Goal: Information Seeking & Learning: Check status

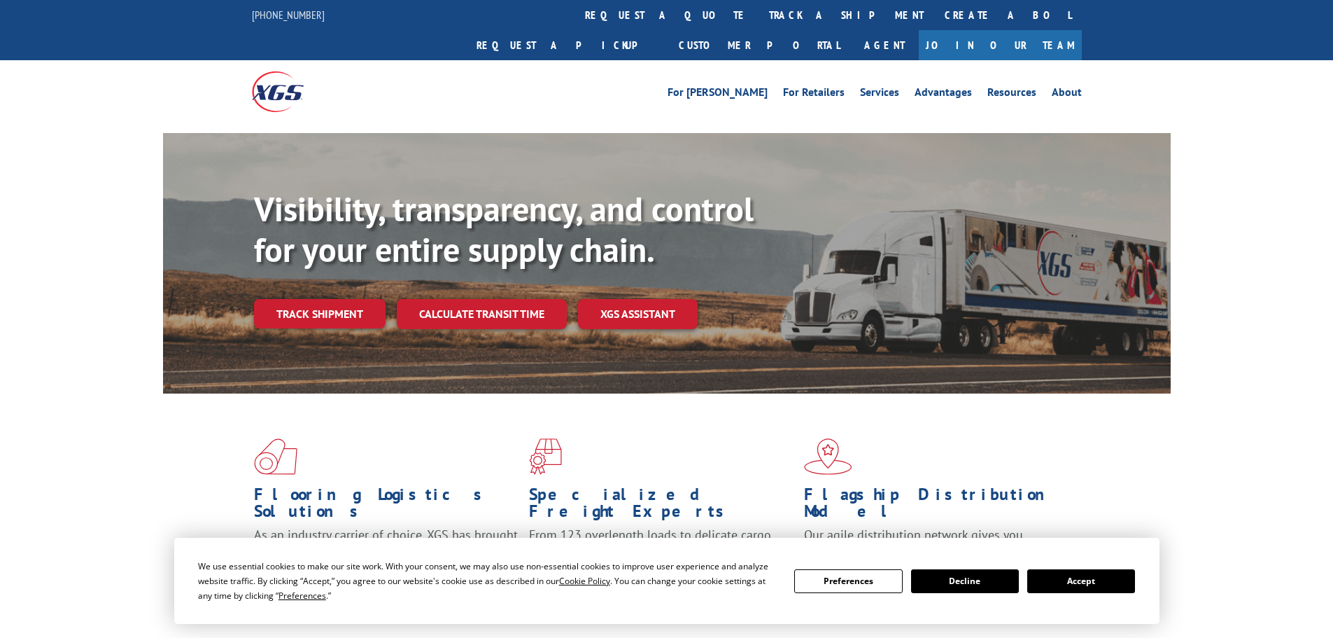
click at [1050, 571] on button "Accept" at bounding box center [1082, 581] width 108 height 24
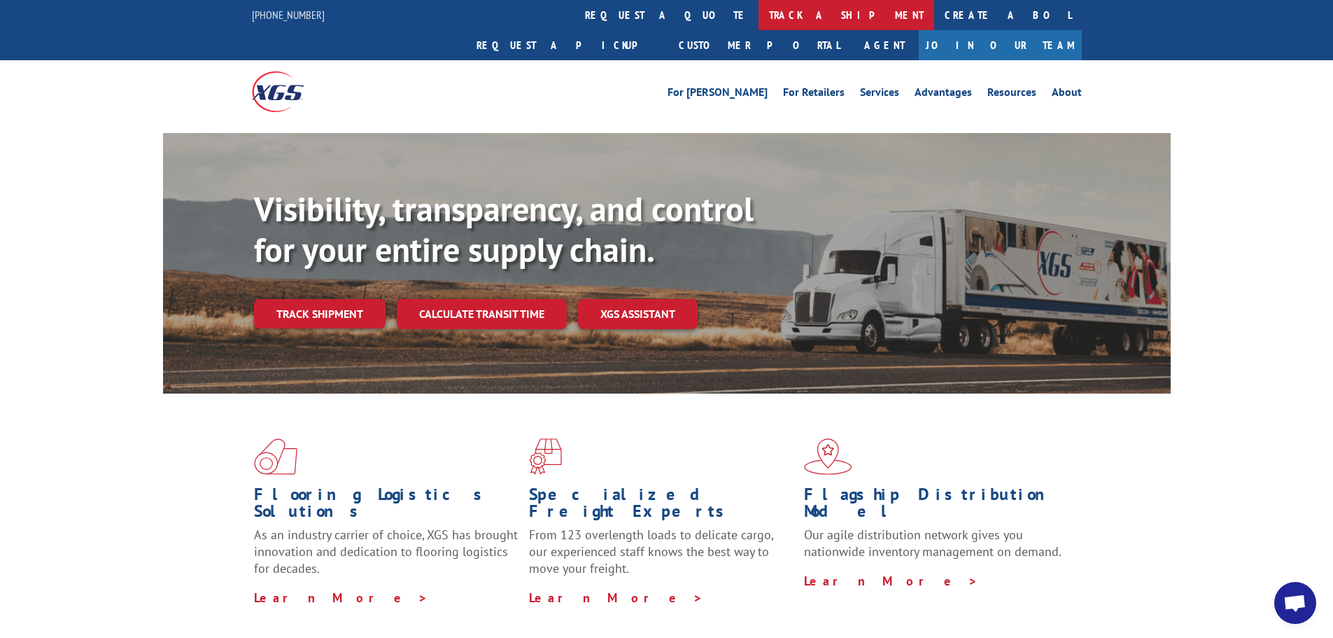
click at [759, 24] on link "track a shipment" at bounding box center [847, 15] width 176 height 30
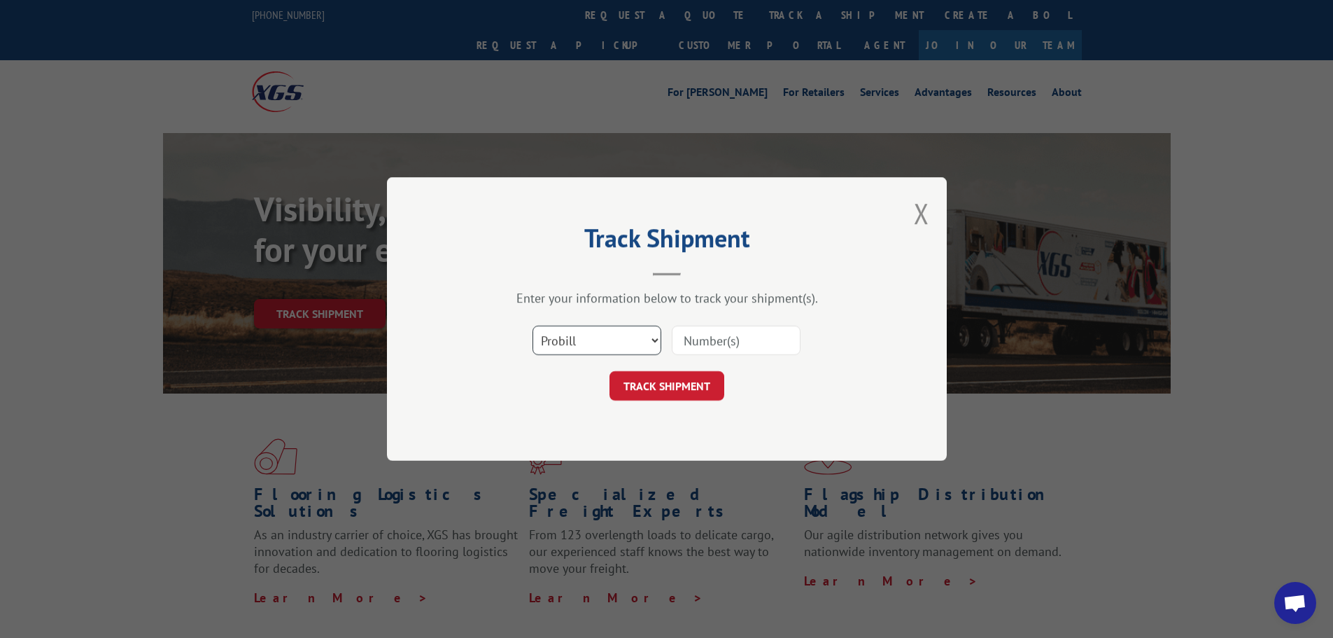
click at [559, 351] on select "Select category... Probill BOL PO" at bounding box center [597, 339] width 129 height 29
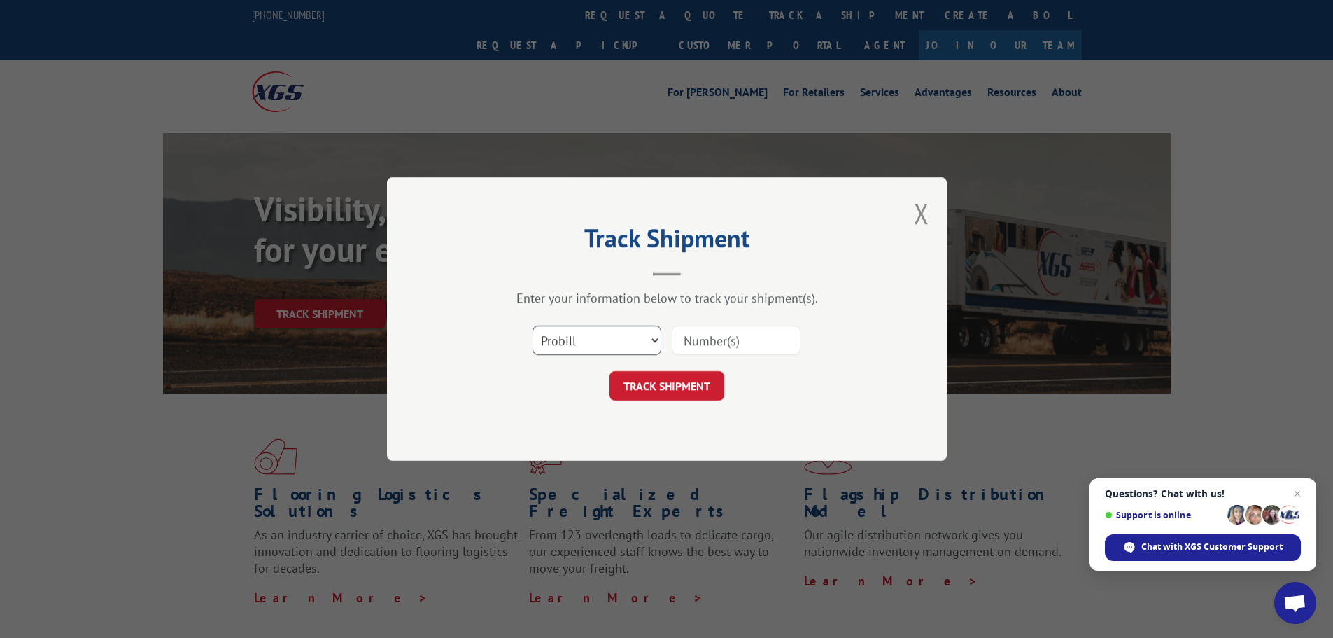
select select "bol"
click at [533, 325] on select "Select category... Probill BOL PO" at bounding box center [597, 339] width 129 height 29
paste input "5428956"
type input "5428956"
click at [702, 370] on form "Select category... Probill BOL PO 5428956 TRACK SHIPMENT" at bounding box center [667, 358] width 420 height 83
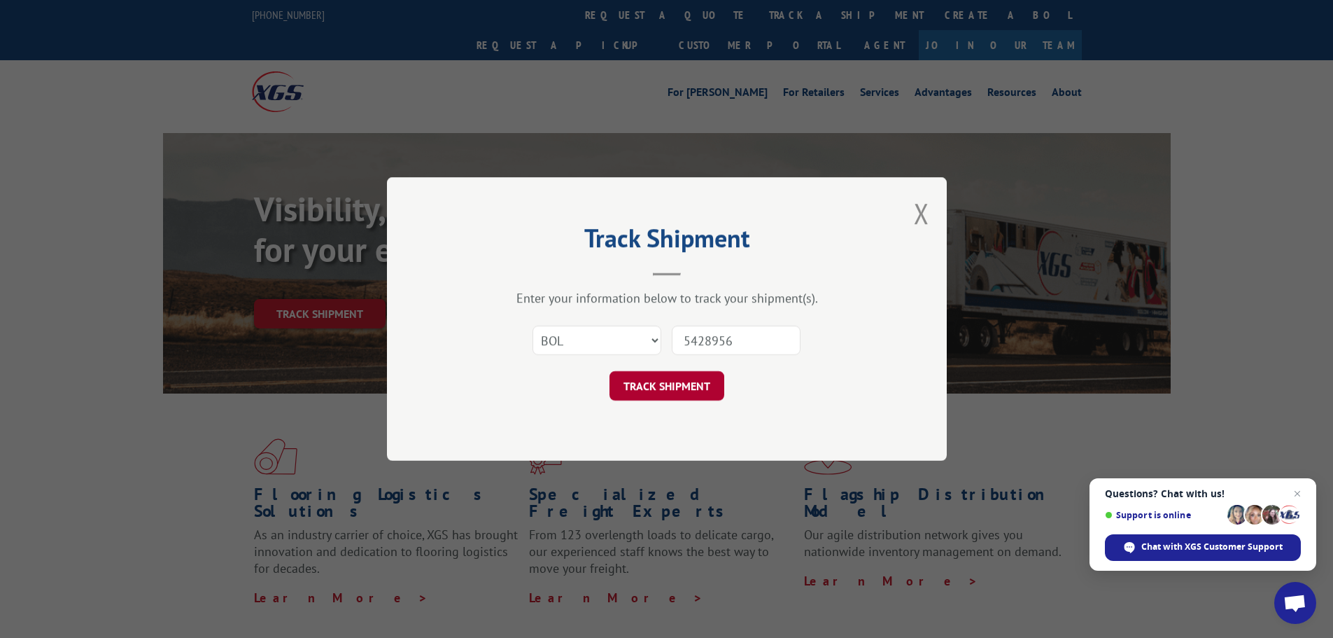
click at [704, 377] on button "TRACK SHIPMENT" at bounding box center [667, 385] width 115 height 29
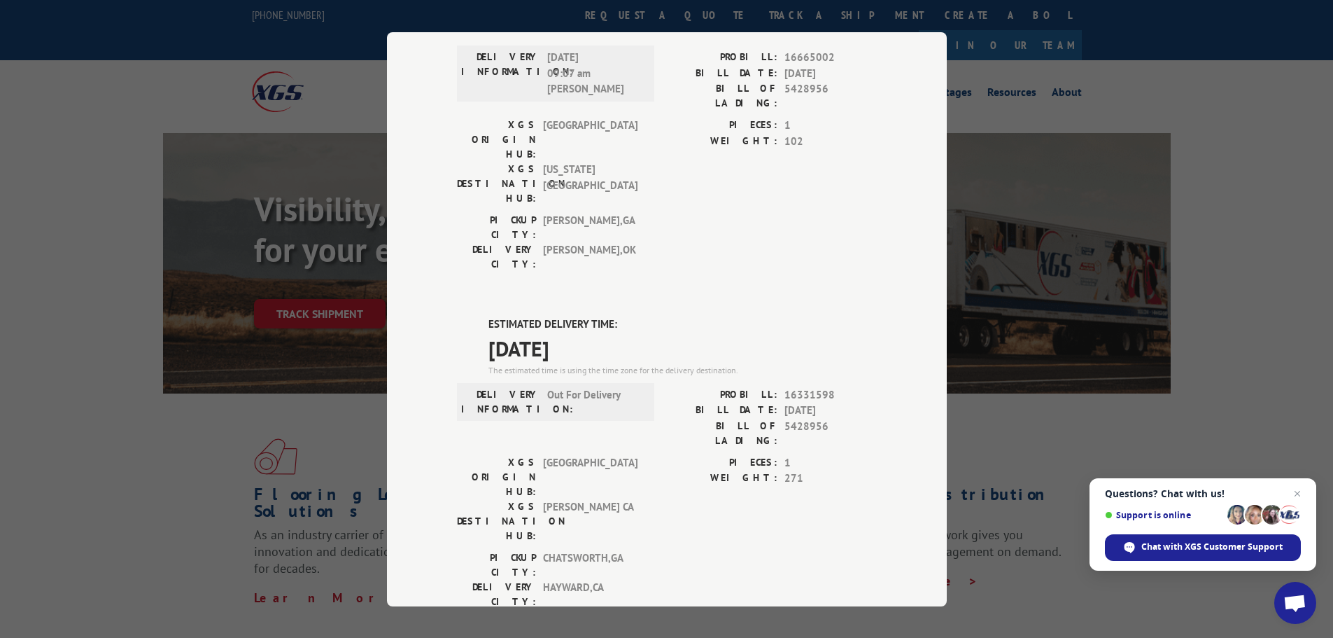
scroll to position [5, 0]
